Goal: Task Accomplishment & Management: Manage account settings

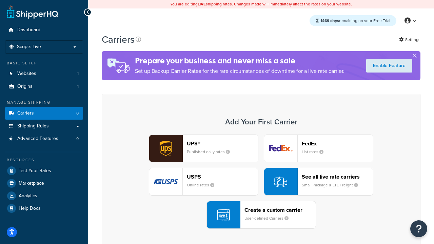
click at [261, 182] on div "UPS® Published daily rates FedEx List rates USPS Online rates See all live rate…" at bounding box center [261, 182] width 305 height 94
click at [338, 143] on header "FedEx" at bounding box center [337, 143] width 71 height 6
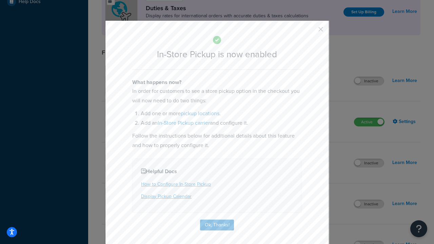
click at [311, 32] on button "button" at bounding box center [311, 32] width 2 height 2
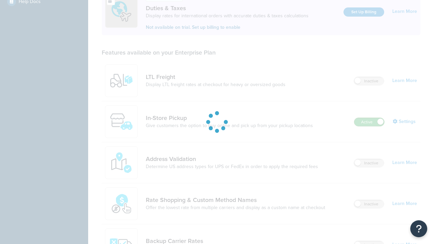
click at [369, 118] on label "Active" at bounding box center [369, 122] width 30 height 8
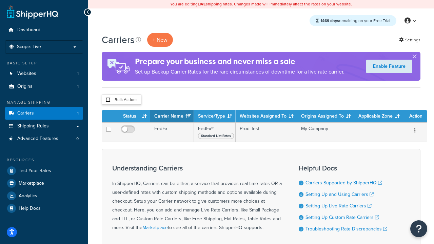
click at [108, 100] on input "checkbox" at bounding box center [107, 99] width 5 height 5
checkbox input "true"
click at [0, 0] on button "Delete" at bounding box center [0, 0] width 0 height 0
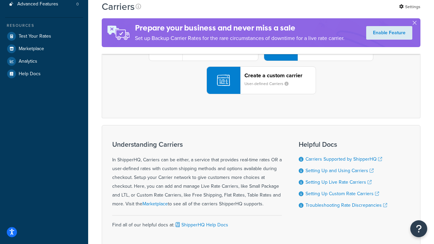
click at [261, 94] on div "UPS® Published daily rates FedEx List rates USPS Online rates See all live rate…" at bounding box center [261, 47] width 305 height 94
click at [338, 12] on header "FedEx" at bounding box center [337, 9] width 71 height 6
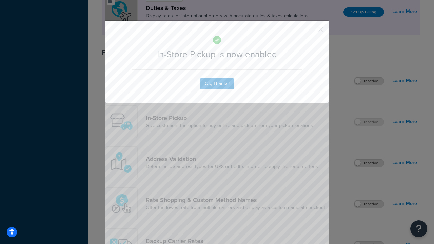
click at [311, 32] on button "button" at bounding box center [311, 32] width 2 height 2
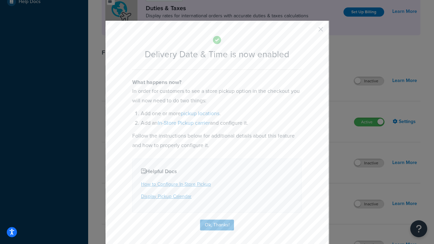
scroll to position [65, 0]
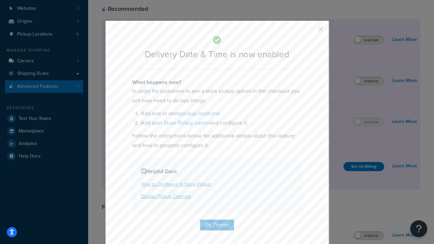
click at [311, 32] on button "button" at bounding box center [311, 32] width 2 height 2
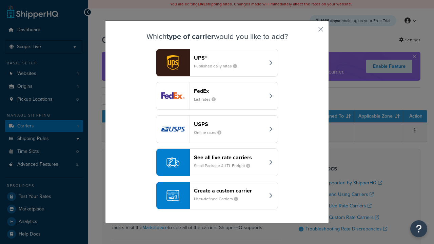
click at [217, 196] on div "Create a custom carrier User-defined Carriers" at bounding box center [229, 196] width 71 height 16
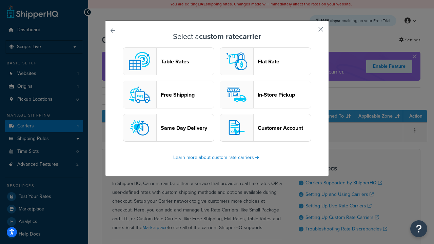
click at [266, 95] on header "In-Store Pickup" at bounding box center [284, 95] width 53 height 6
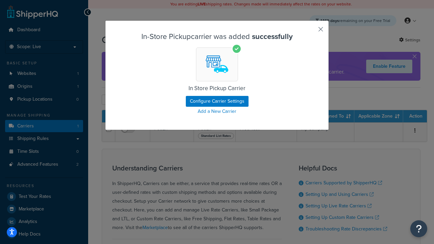
click at [311, 32] on button "button" at bounding box center [311, 32] width 2 height 2
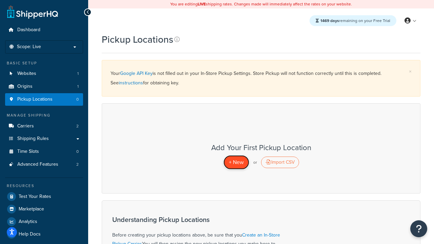
click at [236, 162] on span "+ New" at bounding box center [236, 162] width 15 height 8
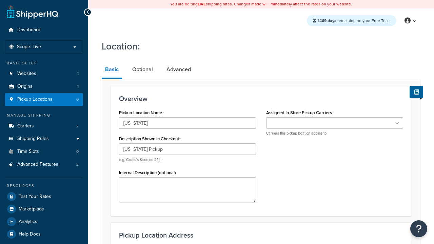
type input "California Pickup"
click at [335, 123] on ul at bounding box center [334, 122] width 137 height 11
type input "3385 Michelson Drive"
type input "Suite B"
type input "Irvine"
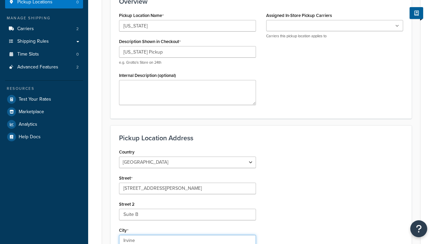
select select "5"
type input "Irvine"
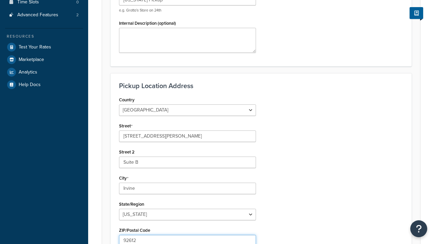
type input "92612"
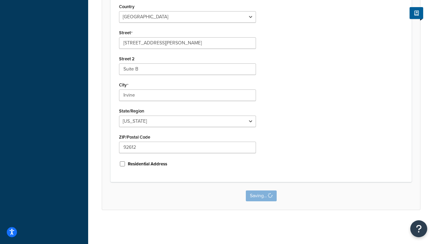
scroll to position [0, 0]
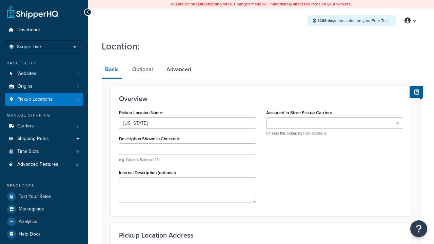
type input "[US_STATE]"
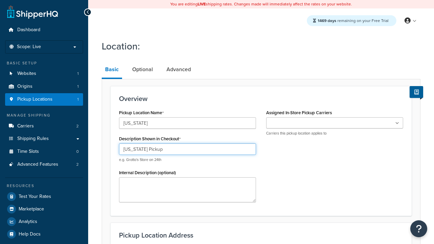
type input "Texas Pickup"
click at [335, 123] on ul at bounding box center [334, 122] width 137 height 11
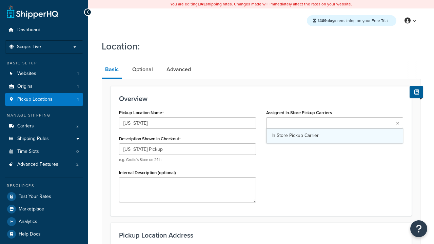
scroll to position [97, 0]
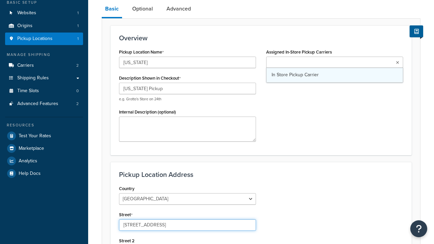
type input "2207 Four Waters Loop"
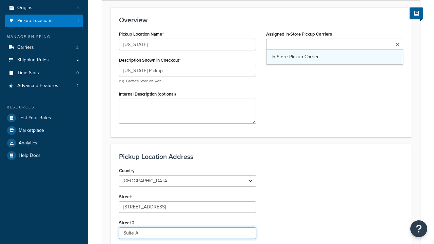
type input "Suite A"
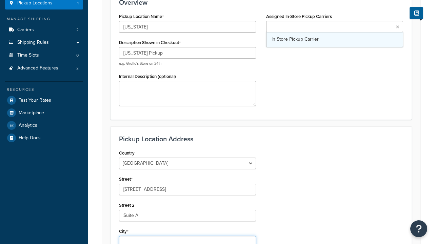
type input "Georgetown"
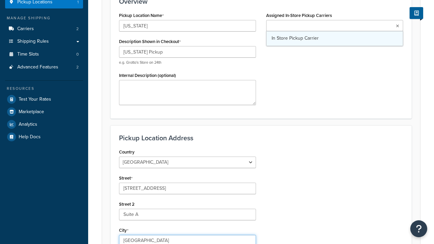
select select "43"
type input "Georgetown"
type input "78628"
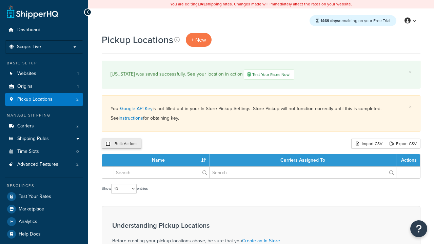
click at [108, 145] on input "checkbox" at bounding box center [107, 143] width 5 height 5
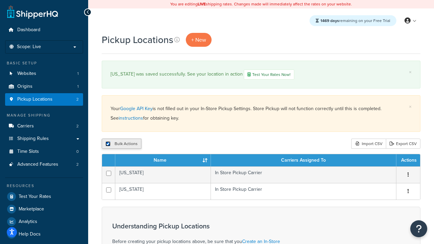
click at [108, 145] on input "checkbox" at bounding box center [107, 143] width 5 height 5
checkbox input "false"
click at [108, 145] on input "checkbox" at bounding box center [107, 143] width 5 height 5
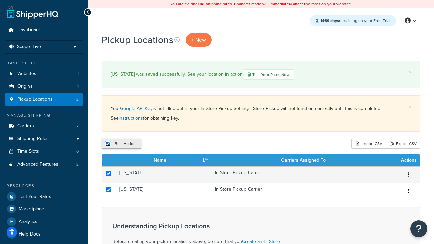
checkbox input "true"
click at [156, 145] on button "Duplicate" at bounding box center [155, 144] width 28 height 10
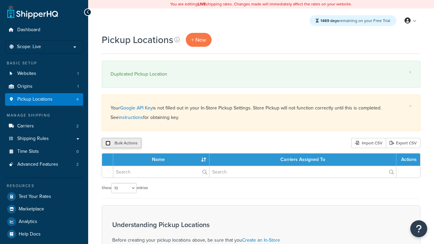
click at [108, 143] on input "checkbox" at bounding box center [107, 143] width 5 height 5
checkbox input "true"
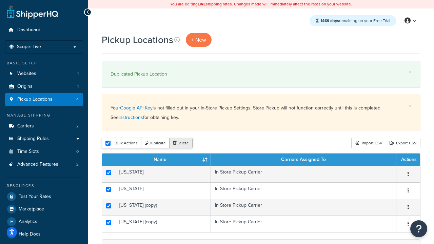
click at [183, 143] on button "Delete" at bounding box center [180, 143] width 23 height 10
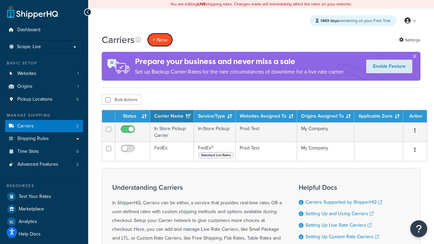
click at [160, 40] on button "+ New" at bounding box center [160, 40] width 26 height 14
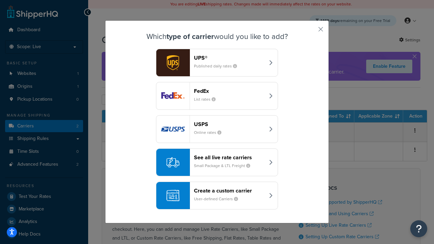
click at [217, 196] on div "Create a custom carrier User-defined Carriers" at bounding box center [229, 196] width 71 height 16
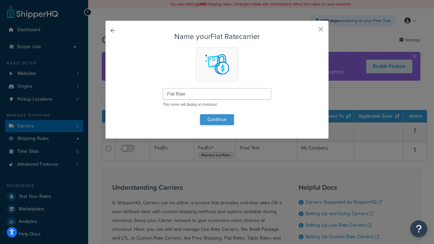
type input "Flat Rate"
click at [217, 119] on button "Continue" at bounding box center [217, 119] width 34 height 11
click at [311, 32] on button "button" at bounding box center [311, 32] width 2 height 2
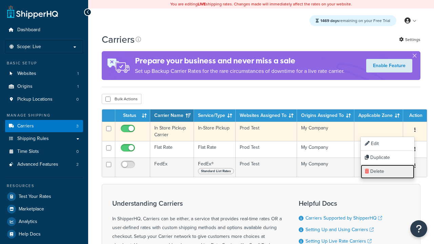
click at [388, 172] on link "Delete" at bounding box center [388, 172] width 54 height 14
